Goal: Navigation & Orientation: Understand site structure

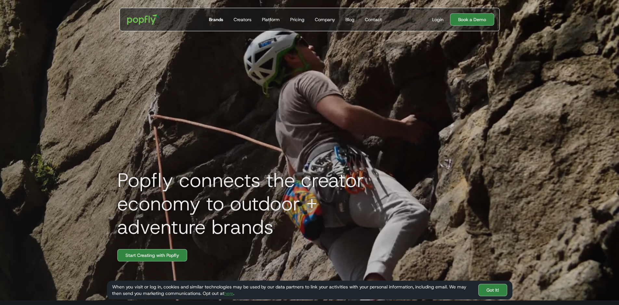
click at [219, 21] on div "Brands" at bounding box center [216, 19] width 14 height 6
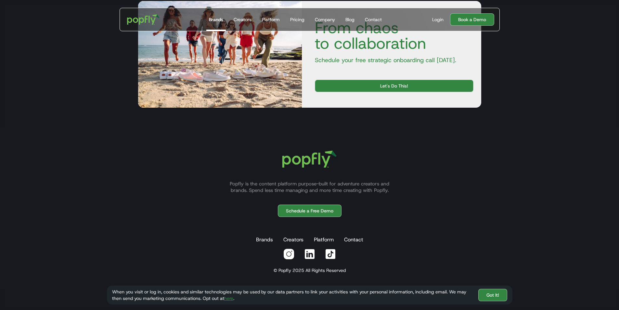
scroll to position [1213, 0]
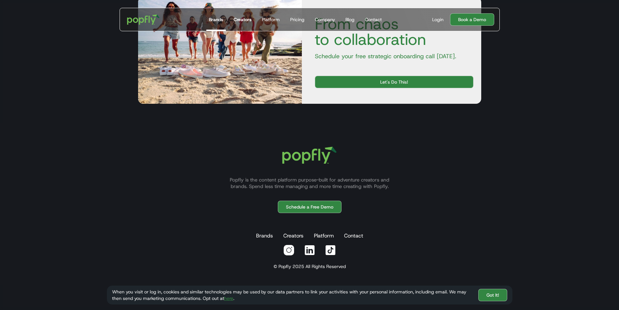
click at [242, 16] on div "Creators" at bounding box center [243, 19] width 18 height 6
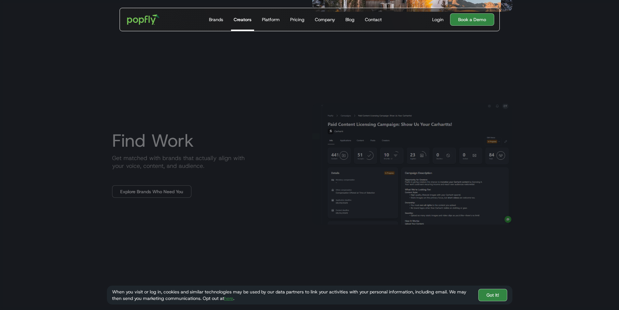
scroll to position [552, 0]
